Goal: Transaction & Acquisition: Purchase product/service

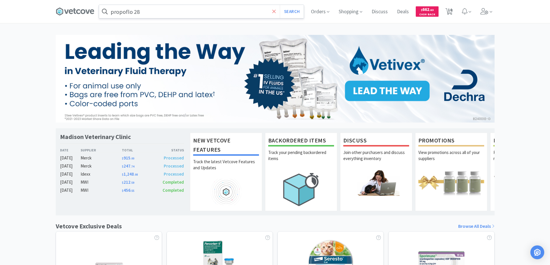
click at [272, 12] on span at bounding box center [274, 11] width 7 height 12
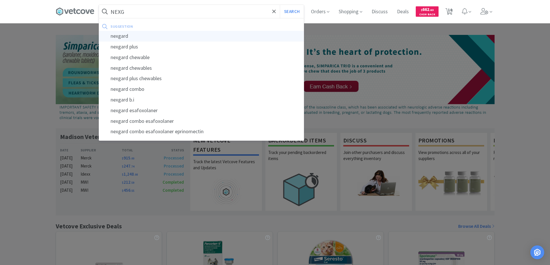
click at [120, 35] on div "nexgard" at bounding box center [201, 36] width 205 height 11
type input "nexgard"
select select "2"
select select "1"
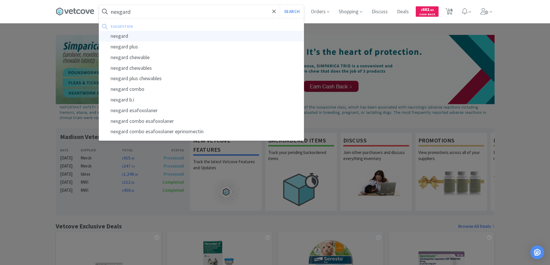
select select "6"
select select "1"
select select "12"
select select "2"
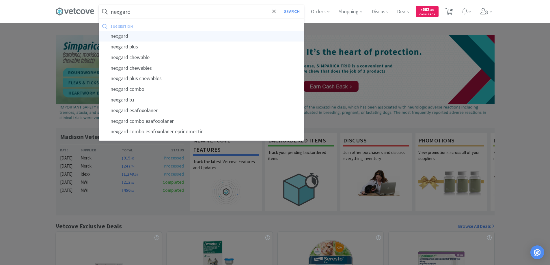
select select "1"
select select "5"
select select "1"
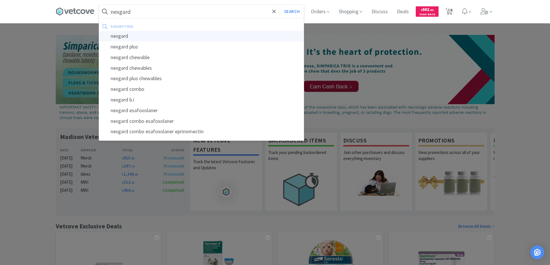
select select "1"
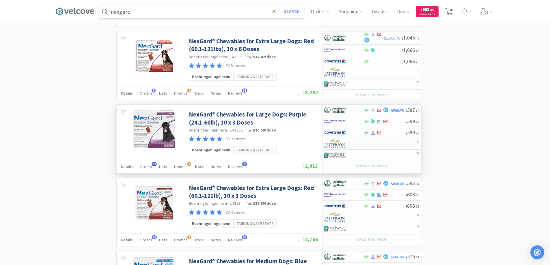
scroll to position [606, 0]
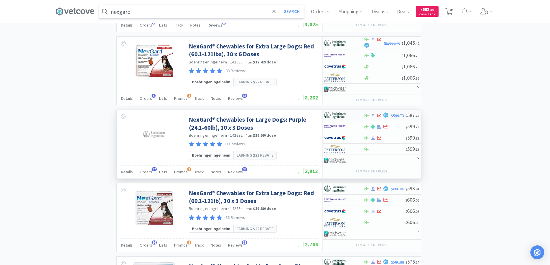
click at [351, 115] on div at bounding box center [340, 116] width 32 height 10
select select "1"
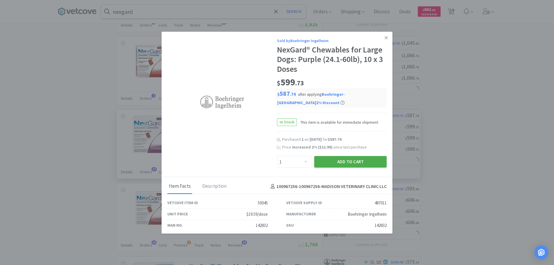
click at [340, 163] on button "Add to Cart" at bounding box center [350, 162] width 72 height 12
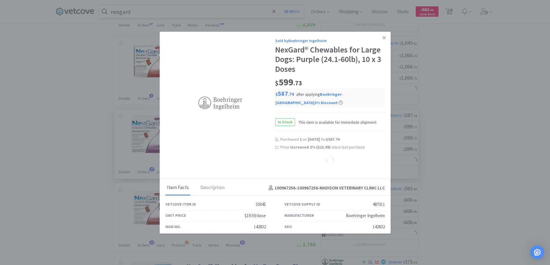
select select "1"
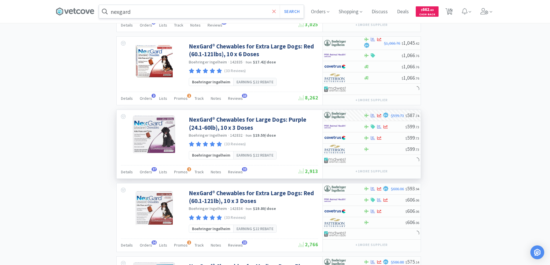
click at [275, 11] on icon at bounding box center [273, 11] width 3 height 3
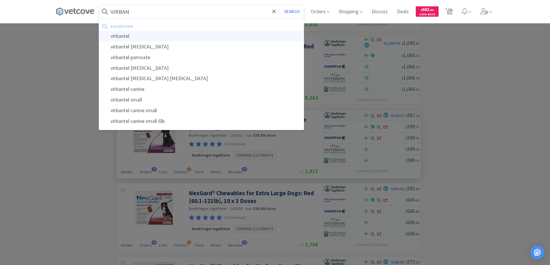
click at [122, 38] on div "virbantel" at bounding box center [201, 36] width 205 height 11
type input "virbantel"
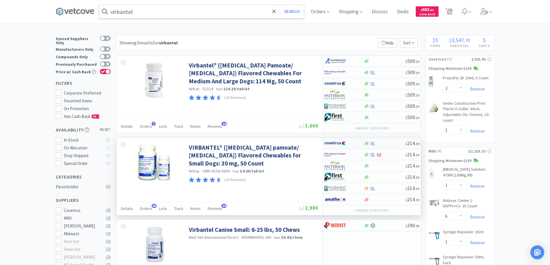
click at [352, 143] on div at bounding box center [340, 144] width 32 height 10
select select "1"
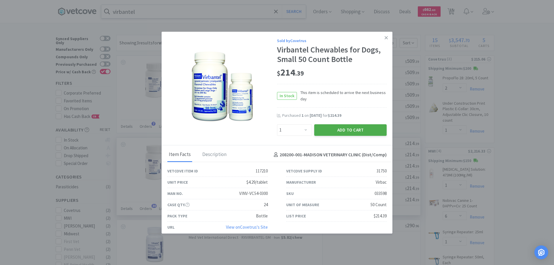
click at [337, 129] on button "Add to Cart" at bounding box center [350, 130] width 72 height 12
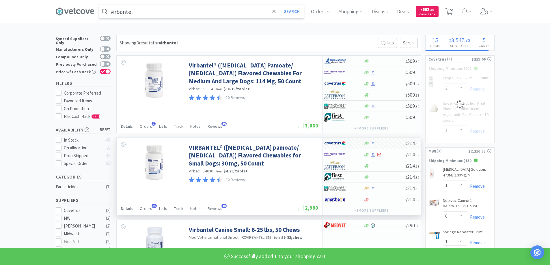
select select "1"
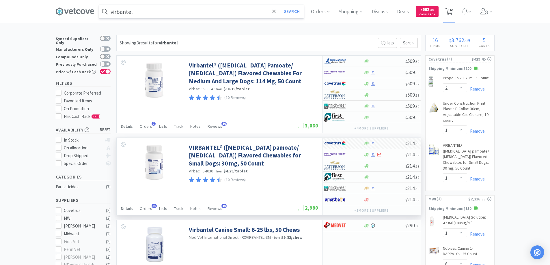
click at [452, 8] on span "16" at bounding box center [450, 9] width 4 height 23
select select "1"
select select "2"
select select "1"
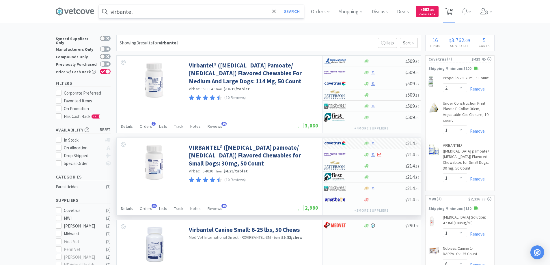
select select "1"
select select "6"
select select "1"
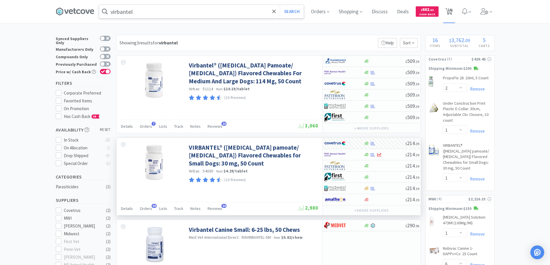
select select "12"
select select "2"
select select "1"
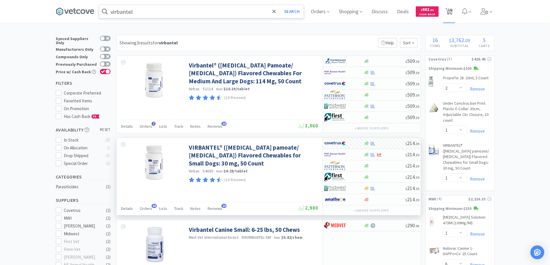
select select "5"
select select "1"
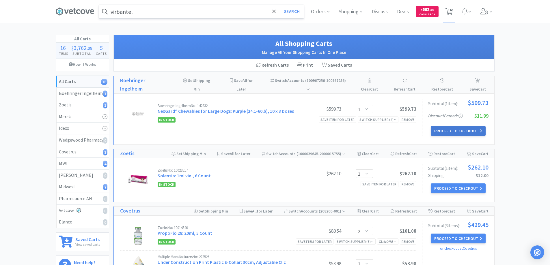
click at [439, 130] on button "Proceed to Checkout" at bounding box center [458, 131] width 55 height 10
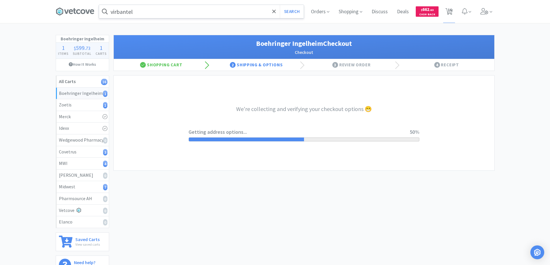
select select "invoice"
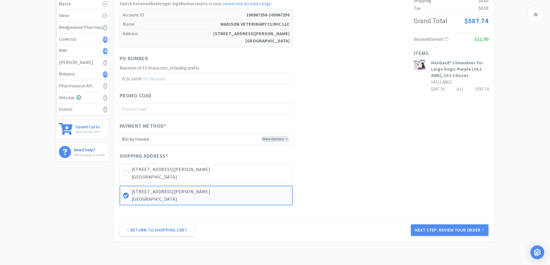
scroll to position [116, 0]
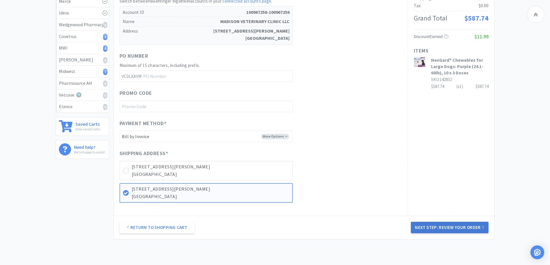
click at [447, 228] on button "Next Step: Review Your Order" at bounding box center [449, 228] width 77 height 12
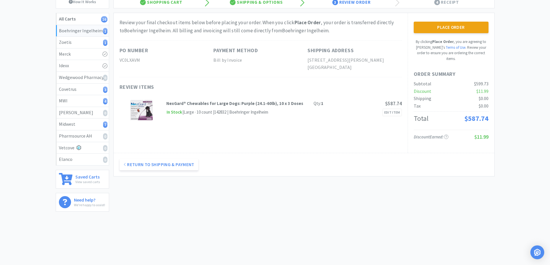
scroll to position [0, 0]
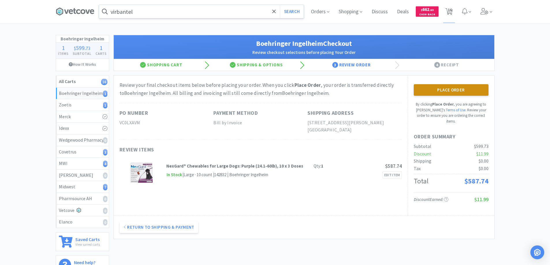
click at [444, 89] on button "Place Order" at bounding box center [451, 90] width 75 height 12
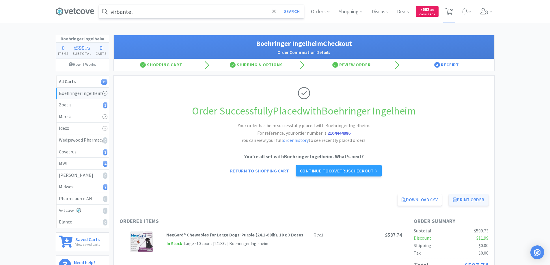
click at [464, 200] on button "Print Order" at bounding box center [469, 200] width 40 height 12
click at [316, 171] on link "Continue to Covetrus checkout" at bounding box center [339, 171] width 86 height 12
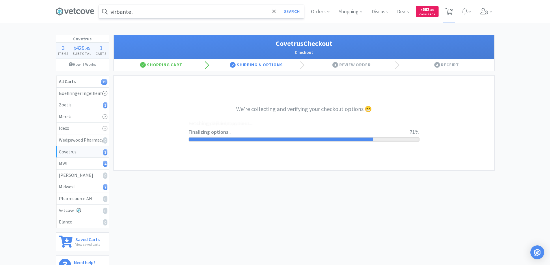
select select "ACCOUNT"
select select "cvt-standard-net"
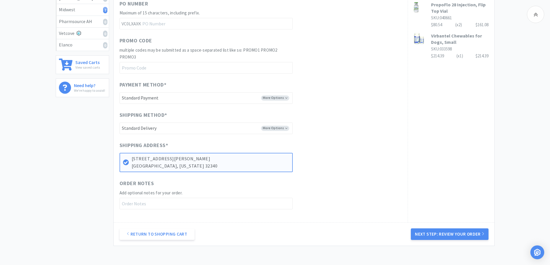
scroll to position [202, 0]
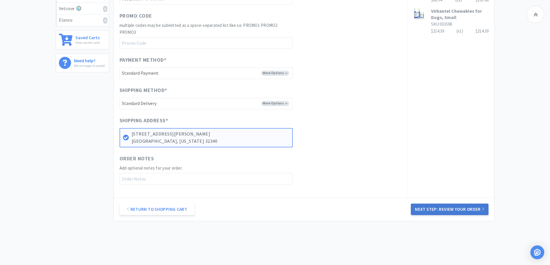
click at [437, 209] on button "Next Step: Review Your Order" at bounding box center [449, 210] width 77 height 12
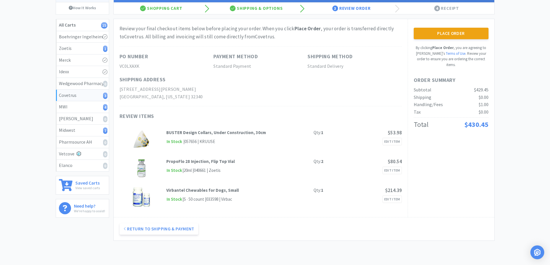
scroll to position [58, 0]
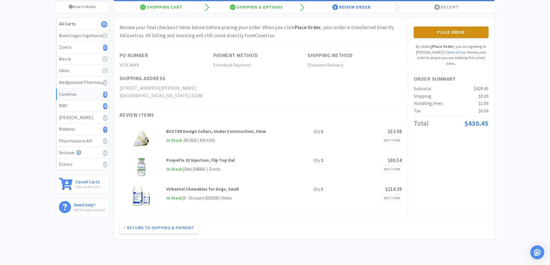
click at [443, 32] on button "Place Order" at bounding box center [451, 33] width 75 height 12
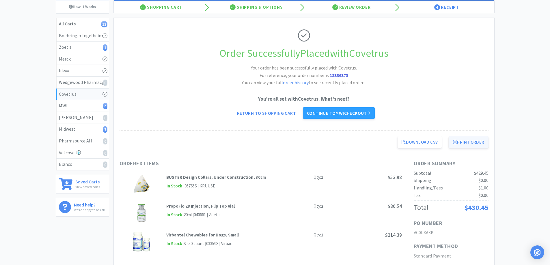
click at [464, 142] on button "Print Order" at bounding box center [469, 143] width 40 height 12
click at [329, 115] on link "Continue to MWI checkout" at bounding box center [339, 113] width 72 height 12
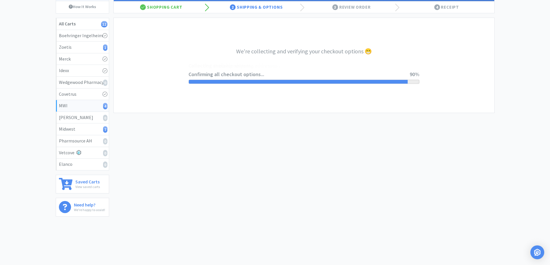
select select "STD_"
select select "RPS"
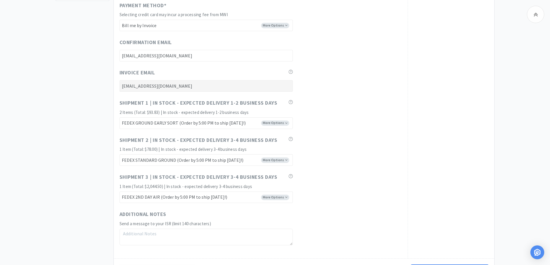
scroll to position [350, 0]
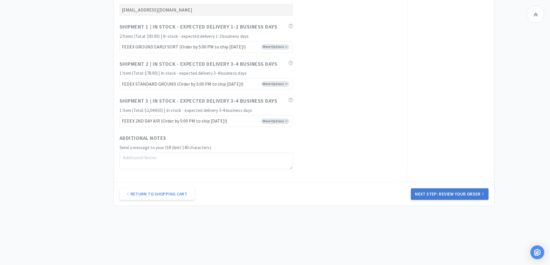
click at [446, 193] on button "Next Step: Review Your Order" at bounding box center [449, 195] width 77 height 12
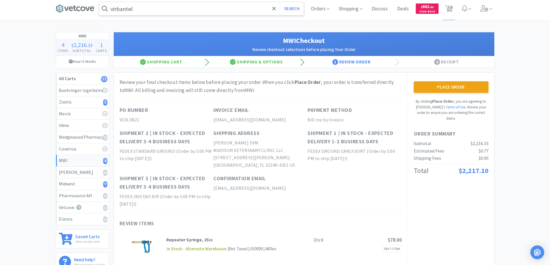
scroll to position [0, 0]
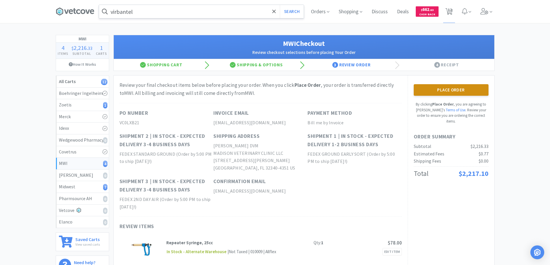
click at [440, 89] on button "Place Order" at bounding box center [451, 90] width 75 height 12
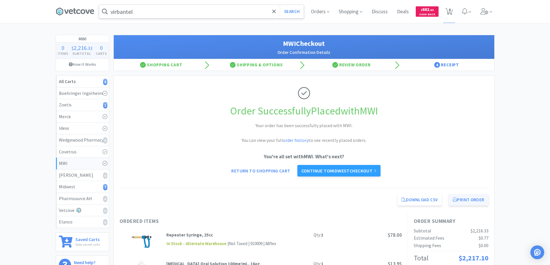
click at [466, 199] on button "Print Order" at bounding box center [469, 200] width 40 height 12
click at [340, 170] on link "Continue to Midwest checkout" at bounding box center [338, 171] width 83 height 12
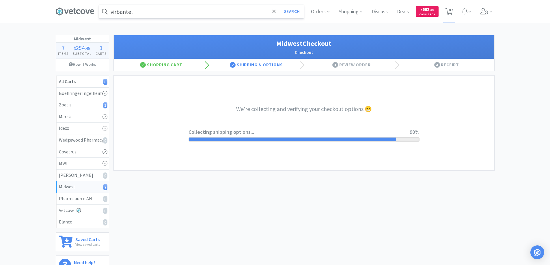
select select "3"
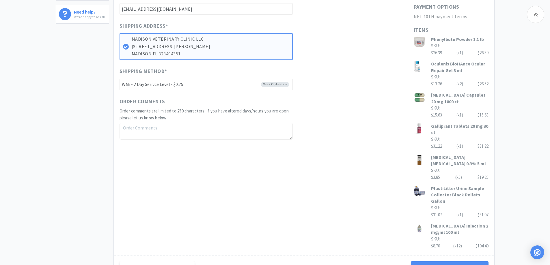
scroll to position [289, 0]
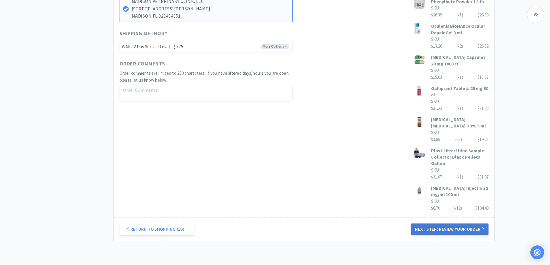
click at [448, 229] on button "Next Step: Review Your Order" at bounding box center [449, 230] width 77 height 12
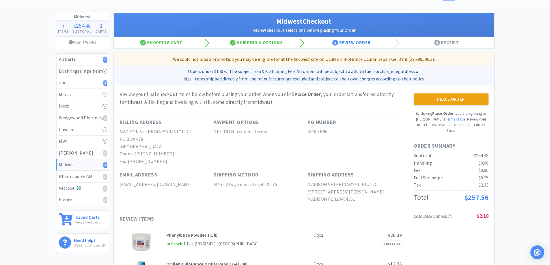
scroll to position [16, 0]
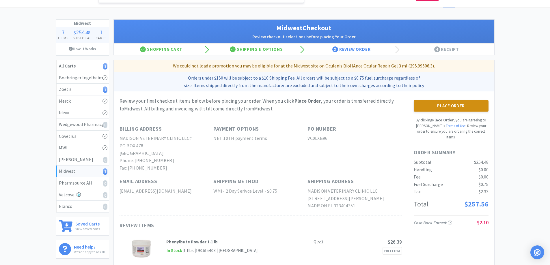
click at [445, 105] on button "Place Order" at bounding box center [451, 106] width 75 height 12
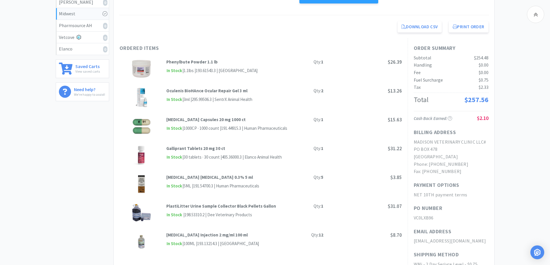
scroll to position [144, 0]
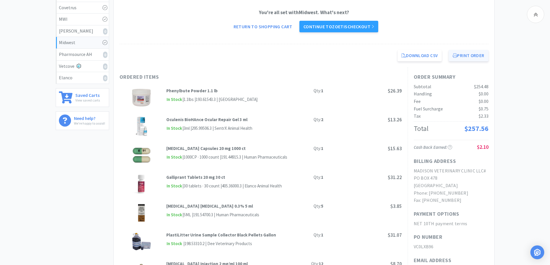
click at [464, 55] on button "Print Order" at bounding box center [469, 56] width 40 height 12
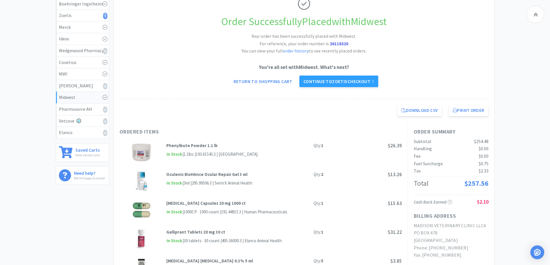
scroll to position [0, 0]
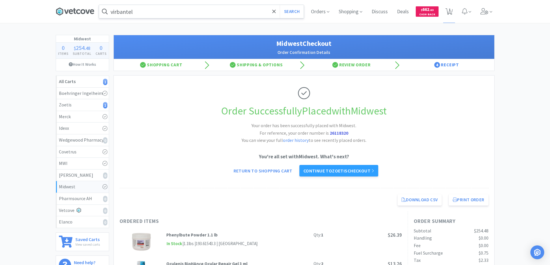
click at [78, 12] on icon at bounding box center [75, 11] width 39 height 9
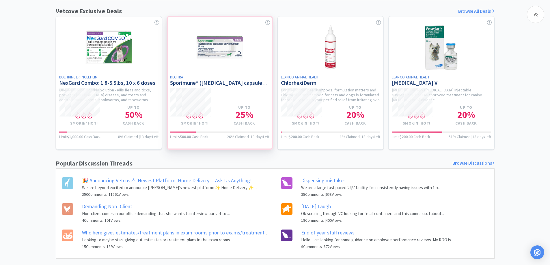
scroll to position [231, 0]
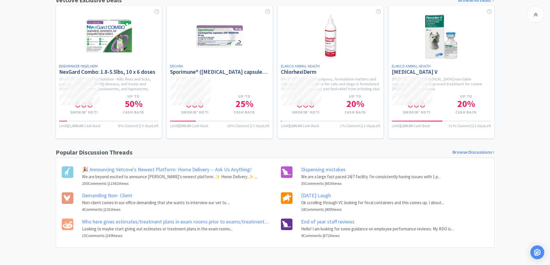
click at [96, 196] on link "Demanding Non- Client" at bounding box center [107, 195] width 50 height 7
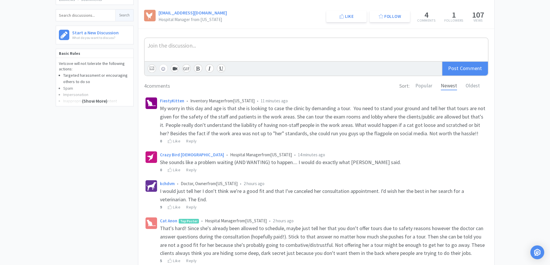
scroll to position [14, 0]
